Goal: Task Accomplishment & Management: Manage account settings

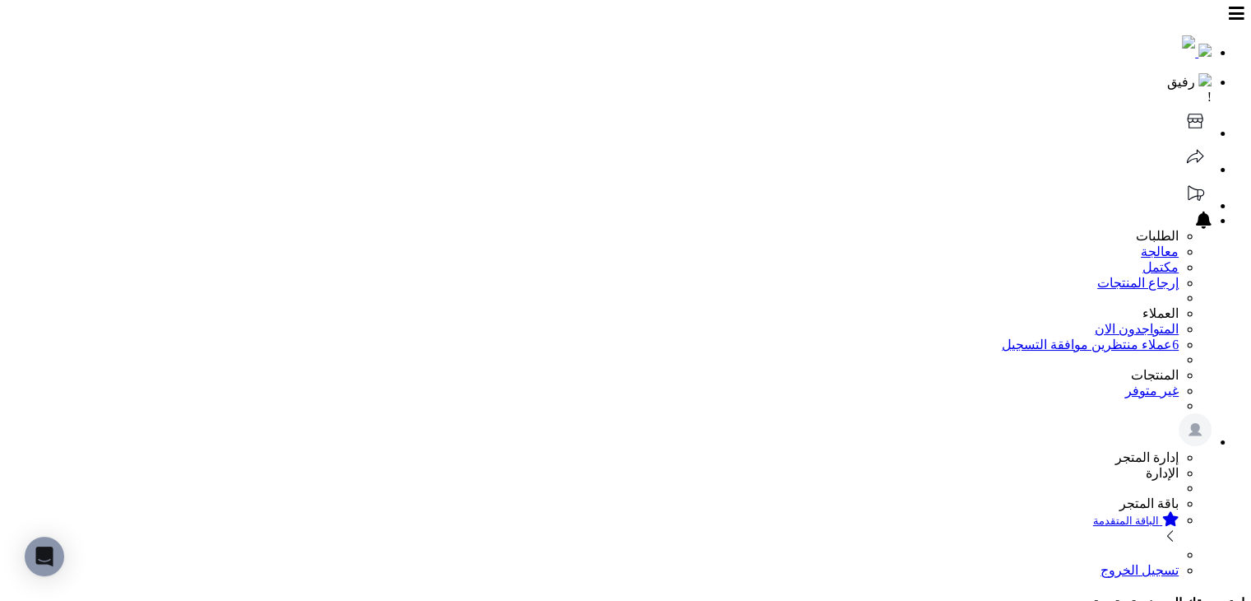
drag, startPoint x: 1123, startPoint y: 132, endPoint x: 1122, endPoint y: 149, distance: 17.3
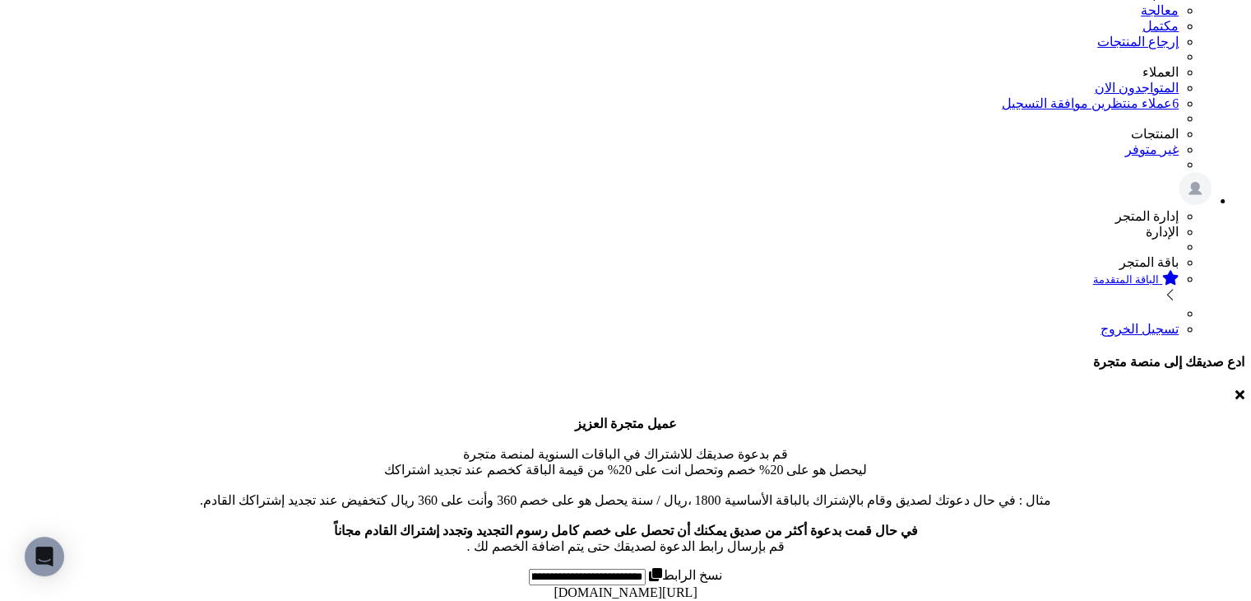
scroll to position [329, 0]
